Goal: Find specific page/section: Find specific page/section

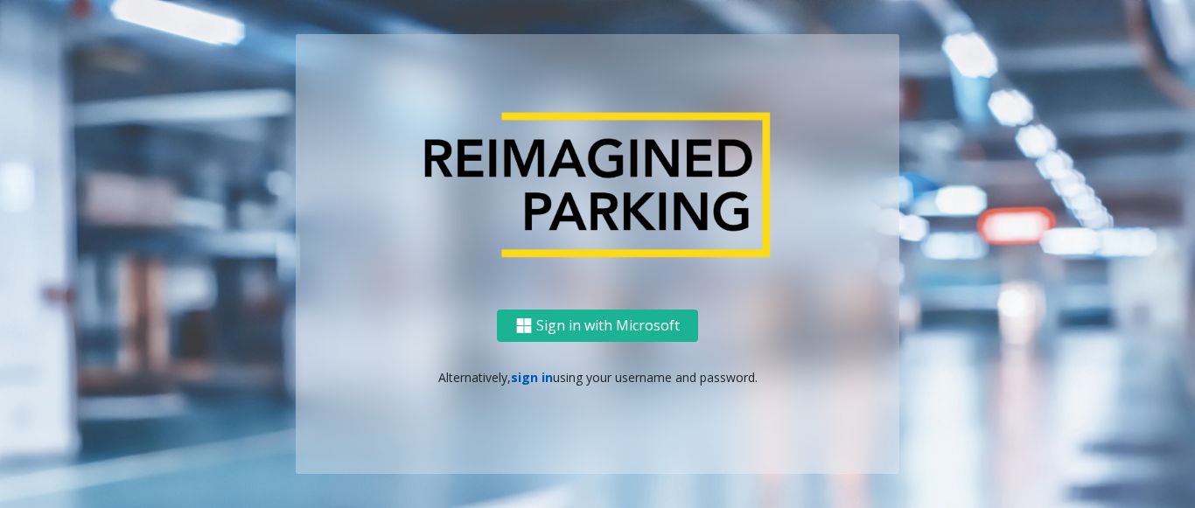
click at [530, 373] on link "sign in" at bounding box center [532, 377] width 42 height 17
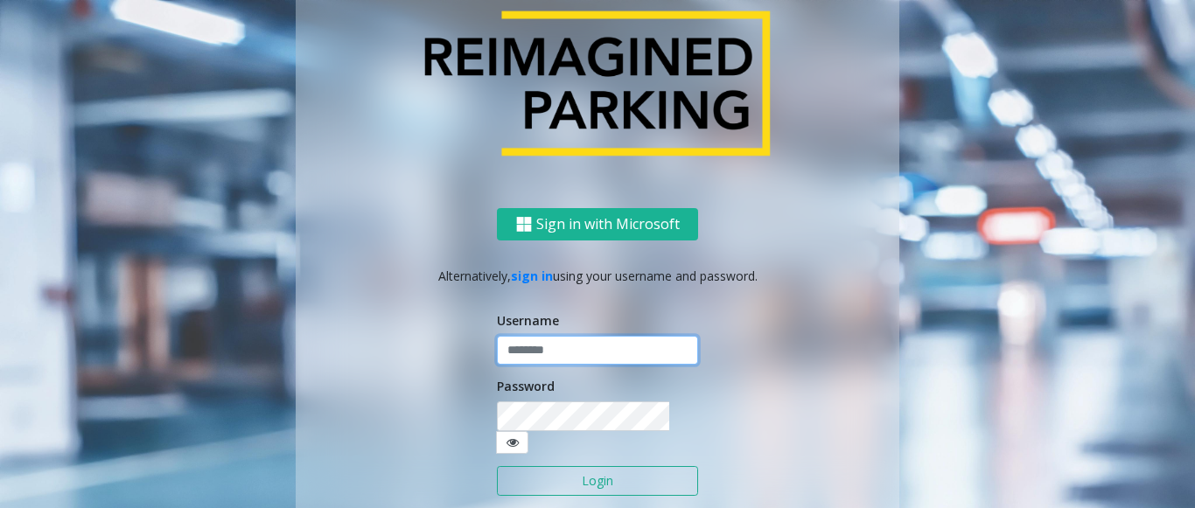
click at [527, 366] on input "text" at bounding box center [597, 351] width 201 height 30
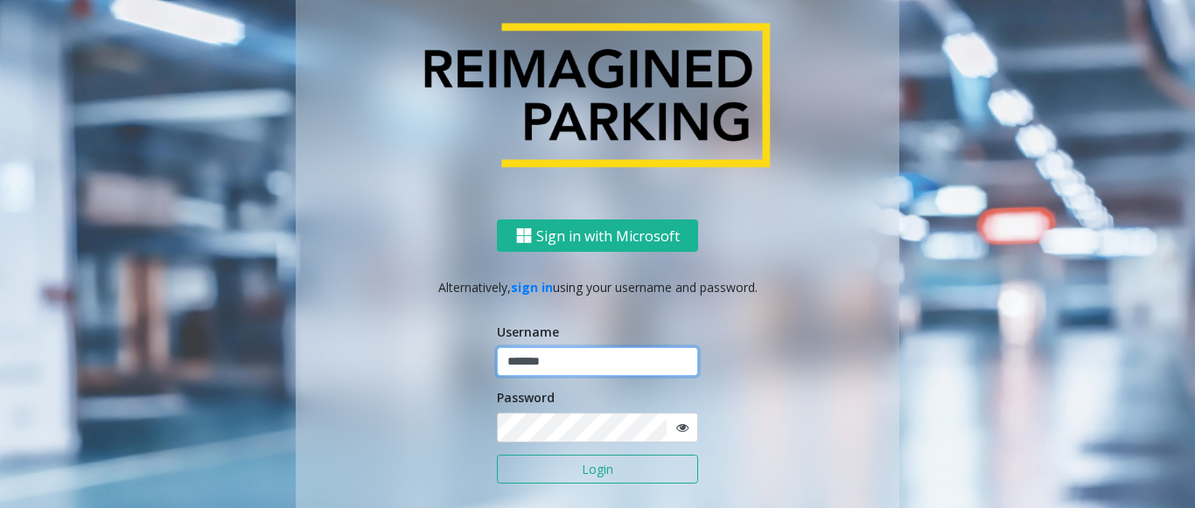
type input "*******"
click at [497, 455] on button "Login" at bounding box center [597, 470] width 201 height 30
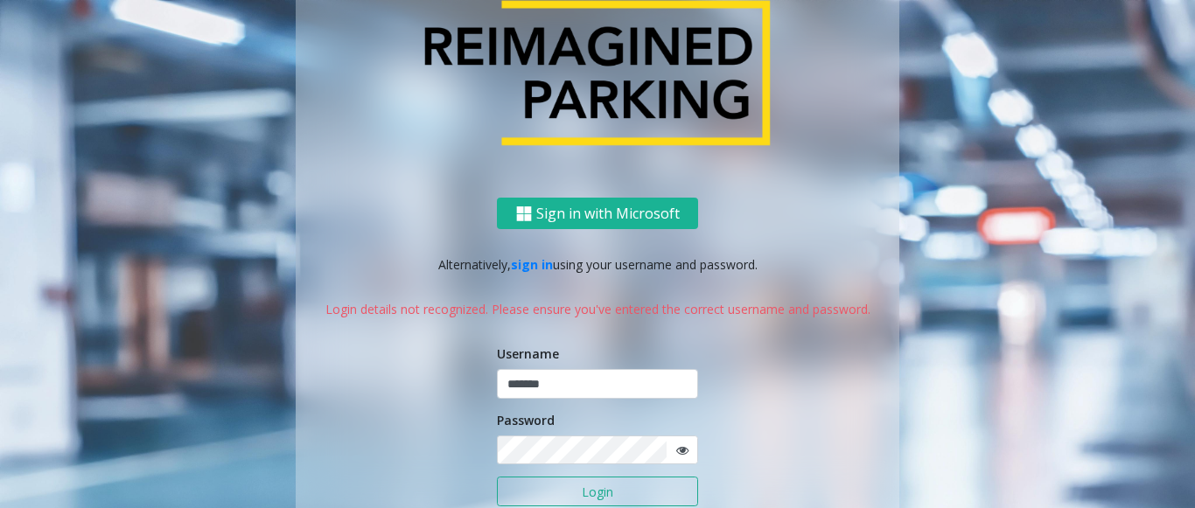
click at [676, 452] on icon at bounding box center [682, 450] width 12 height 12
click at [674, 493] on button "Login" at bounding box center [597, 492] width 201 height 30
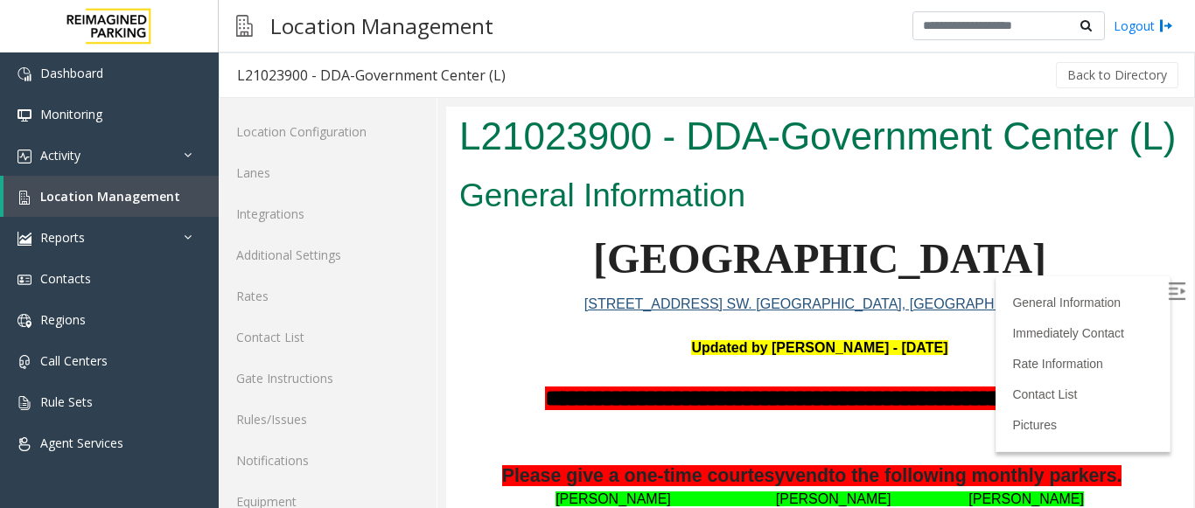
click at [1168, 287] on img at bounding box center [1176, 291] width 17 height 17
click at [117, 155] on link "Activity" at bounding box center [109, 155] width 219 height 41
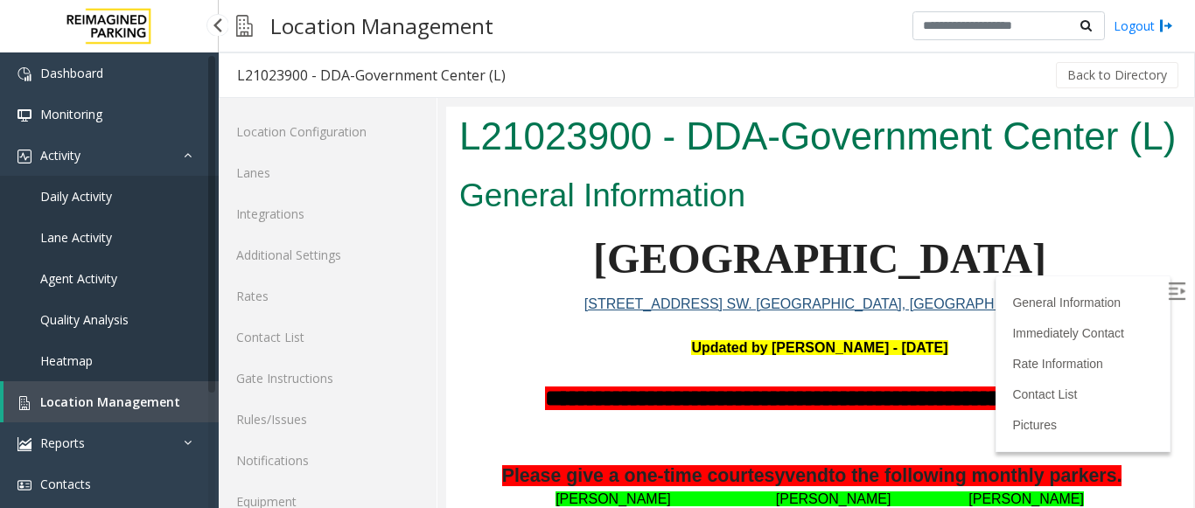
click at [110, 276] on span "Agent Activity" at bounding box center [78, 278] width 77 height 17
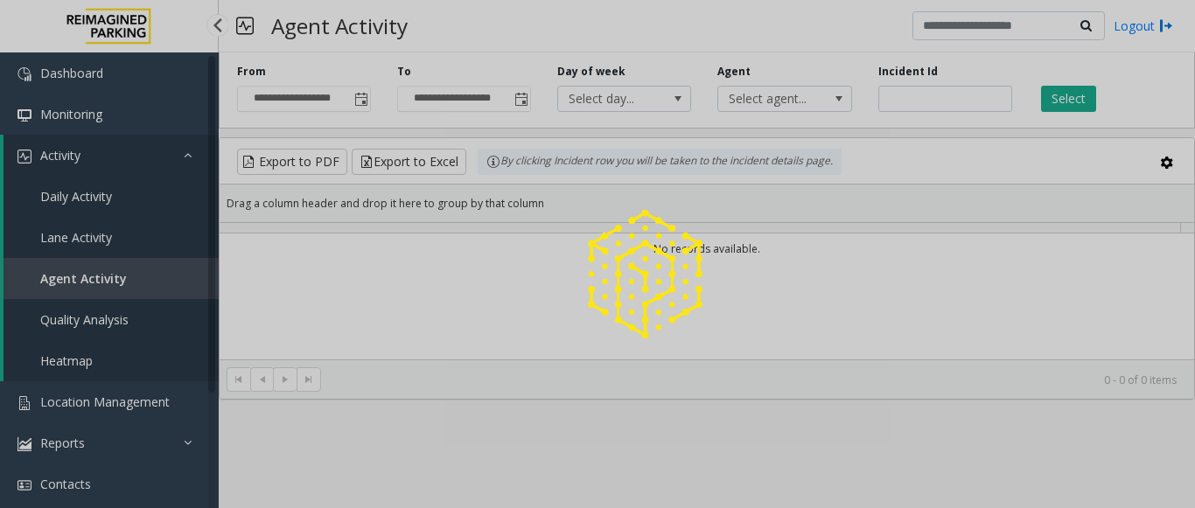
click at [117, 269] on div at bounding box center [597, 254] width 1195 height 508
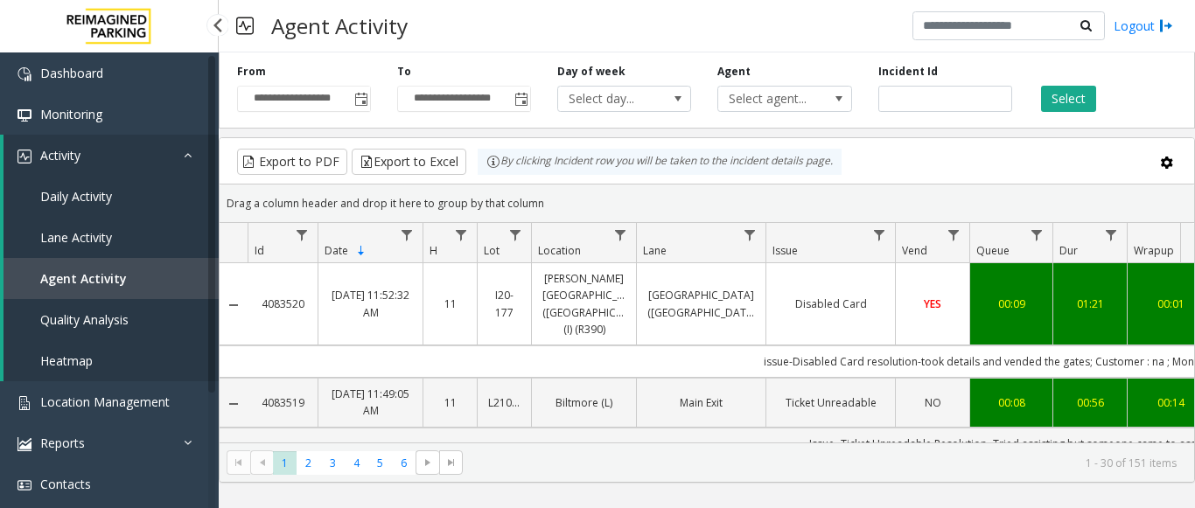
click at [185, 150] on icon at bounding box center [192, 155] width 17 height 12
